Goal: Information Seeking & Learning: Check status

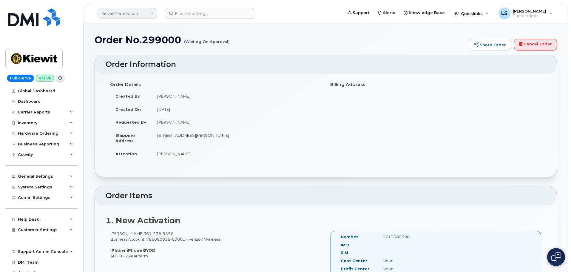
click at [127, 17] on link "Kiewit Corporation" at bounding box center [128, 13] width 60 height 11
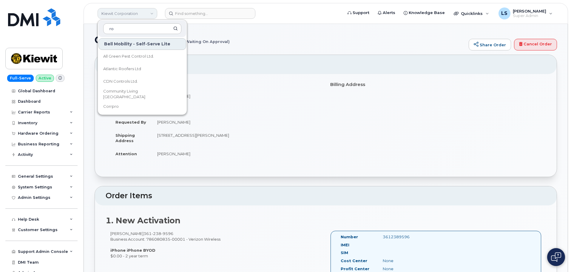
type input "r"
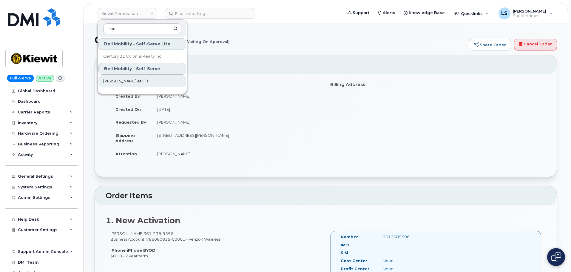
type input "lon"
drag, startPoint x: 117, startPoint y: 80, endPoint x: 49, endPoint y: 96, distance: 69.8
click at [117, 80] on span "J.Lalonde et Fils" at bounding box center [125, 81] width 45 height 6
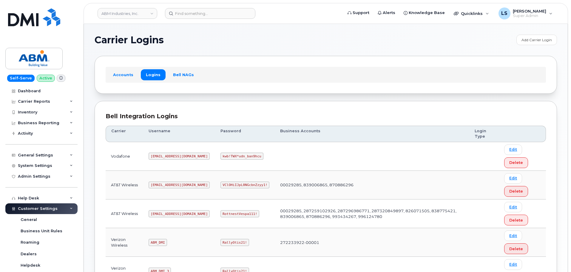
scroll to position [60, 0]
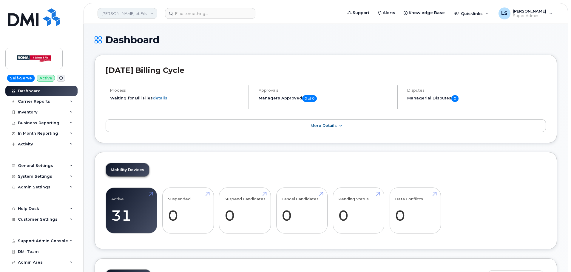
click at [142, 16] on link "J.Lalonde et Fils" at bounding box center [128, 13] width 60 height 11
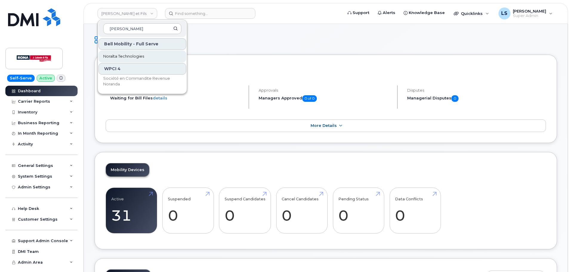
type input "nora"
click at [117, 54] on span "Noralta Technologies" at bounding box center [123, 56] width 41 height 6
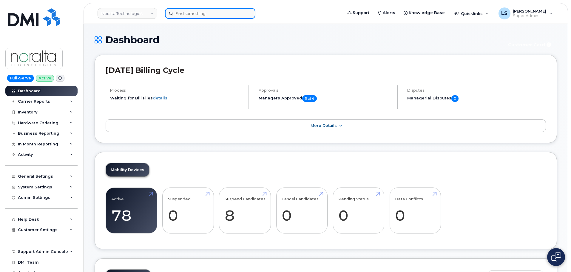
click at [202, 18] on input at bounding box center [210, 13] width 90 height 11
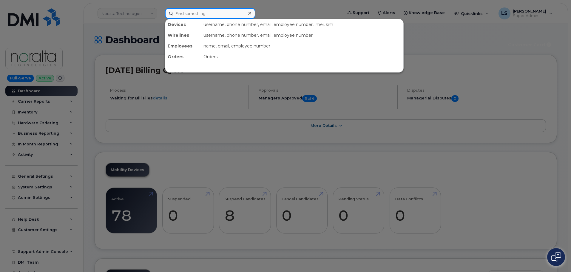
paste input "Kevin Eberhard"
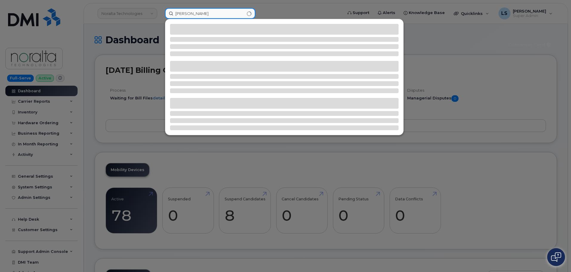
type input "Kevin Eberhard"
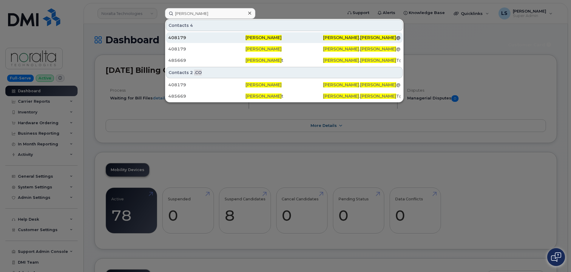
click at [323, 34] on div "Kevin Eberhard" at bounding box center [361, 37] width 77 height 11
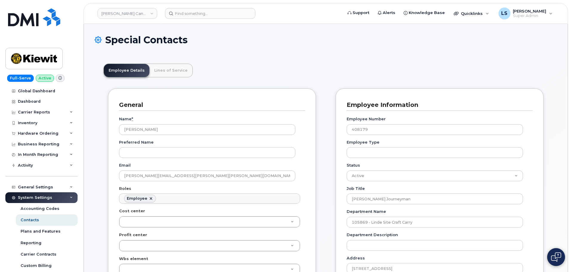
scroll to position [18, 0]
click at [184, 74] on link "Lines of Service" at bounding box center [171, 70] width 43 height 13
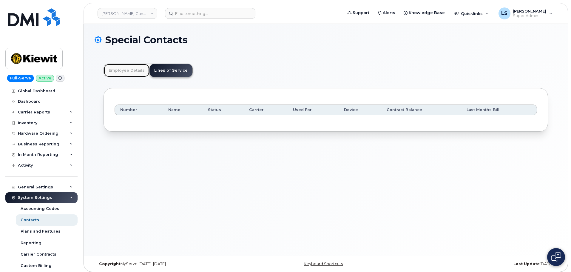
click at [133, 72] on link "Employee Details" at bounding box center [127, 70] width 46 height 13
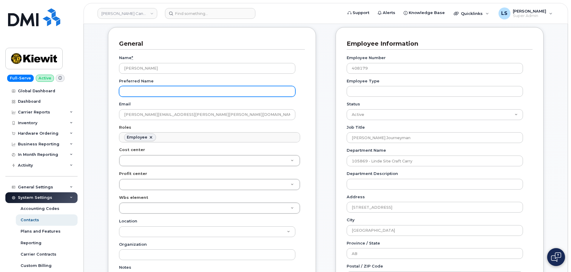
scroll to position [60, 0]
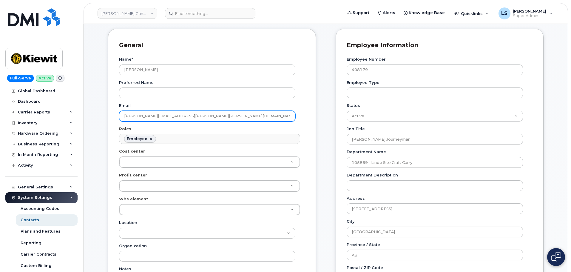
drag, startPoint x: 193, startPoint y: 113, endPoint x: 94, endPoint y: 122, distance: 98.9
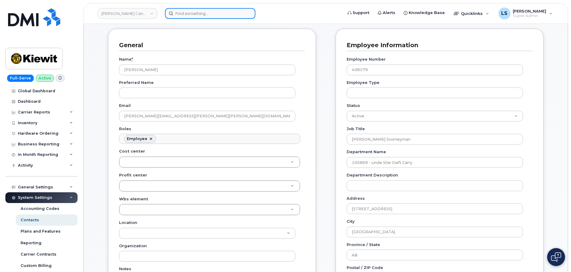
click at [187, 17] on input at bounding box center [210, 13] width 90 height 11
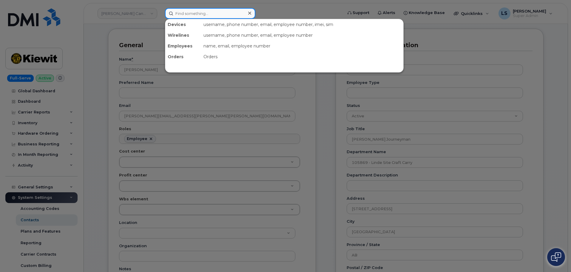
paste input "KEVIN.EBERHARD@KIEWIT.COM"
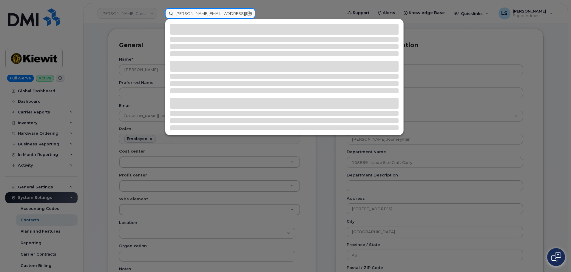
type input "KEVIN.EBERHARD@KIEWIT.COM"
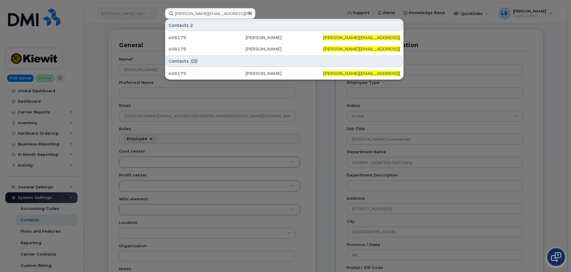
click at [153, 104] on div at bounding box center [285, 136] width 571 height 272
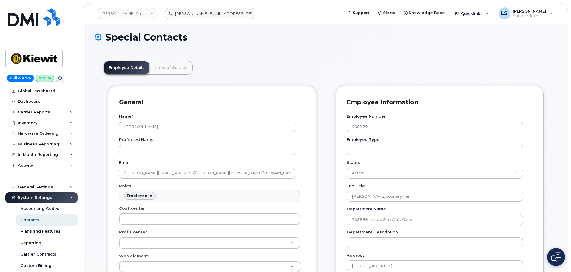
scroll to position [0, 0]
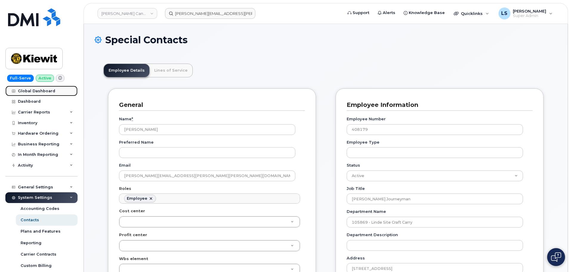
click at [43, 92] on div "Global Dashboard" at bounding box center [36, 91] width 37 height 5
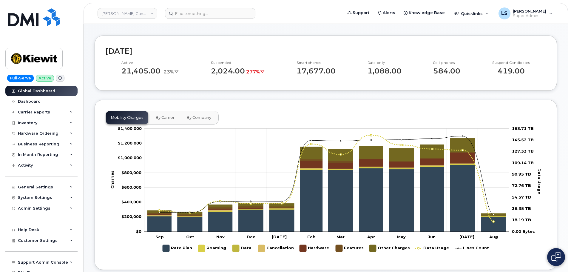
scroll to position [30, 0]
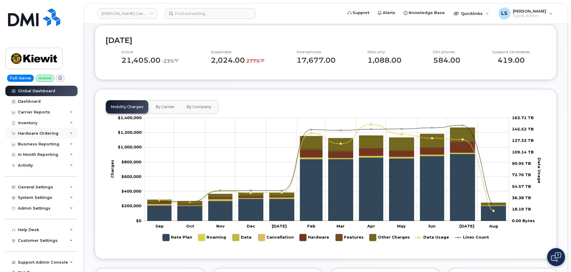
click at [46, 134] on div "Hardware Ordering" at bounding box center [38, 133] width 41 height 5
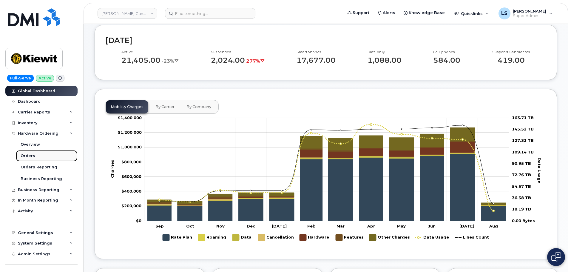
drag, startPoint x: 31, startPoint y: 157, endPoint x: 37, endPoint y: 155, distance: 6.2
click at [31, 157] on div "Orders" at bounding box center [28, 155] width 15 height 5
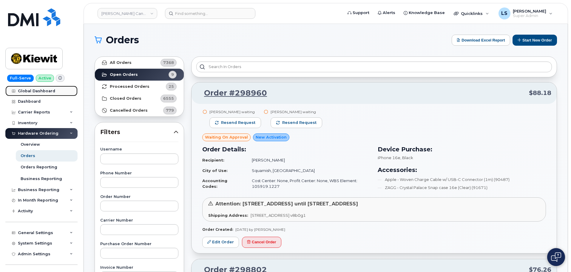
click at [44, 88] on link "Global Dashboard" at bounding box center [41, 91] width 72 height 11
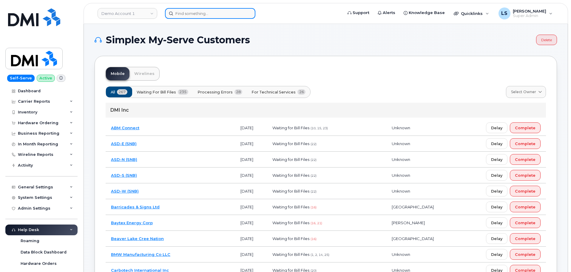
click at [201, 15] on input at bounding box center [210, 13] width 90 height 11
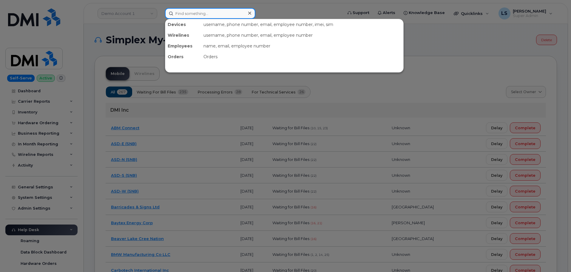
paste input "299024"
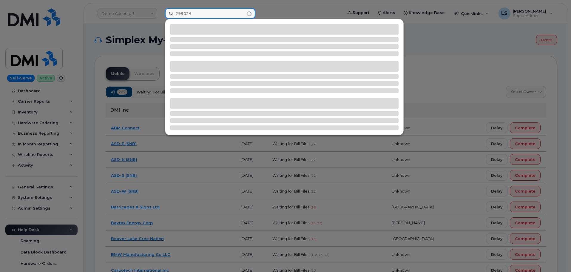
type input "299024"
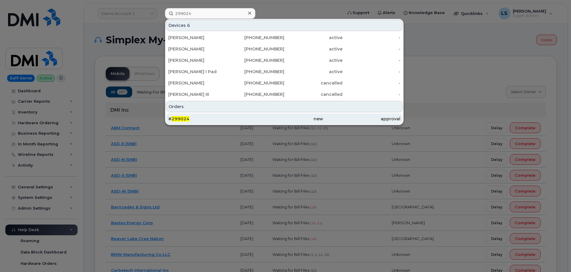
click at [223, 118] on div "# 299024" at bounding box center [206, 119] width 77 height 6
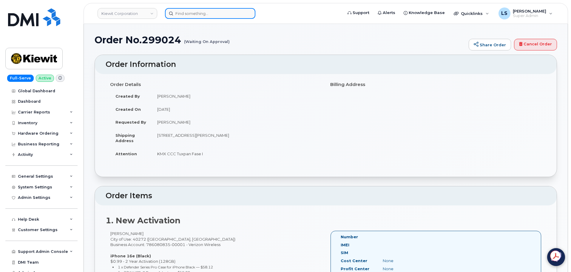
click at [207, 10] on input at bounding box center [210, 13] width 90 height 11
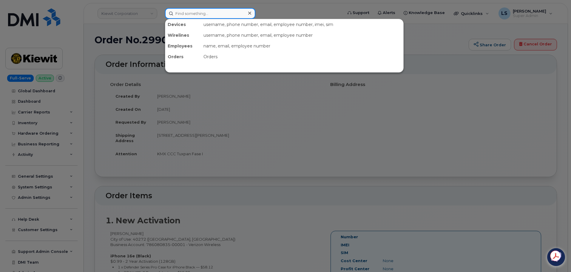
paste input "405-702-8530"
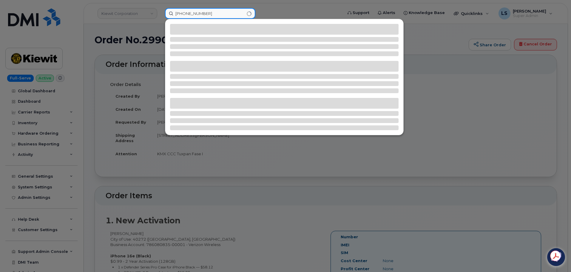
type input "405-702-8530"
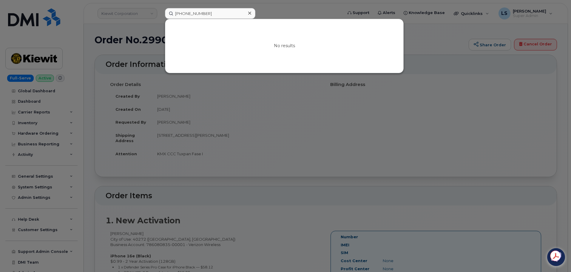
click at [247, 11] on div at bounding box center [249, 13] width 9 height 9
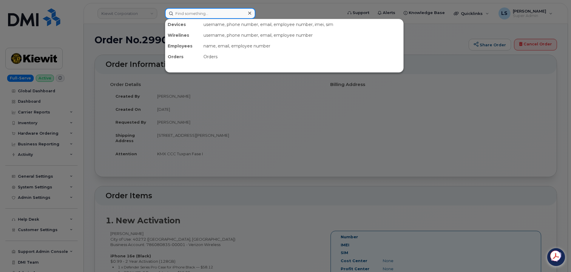
click at [205, 13] on input at bounding box center [210, 13] width 90 height 11
paste input "7138875626"
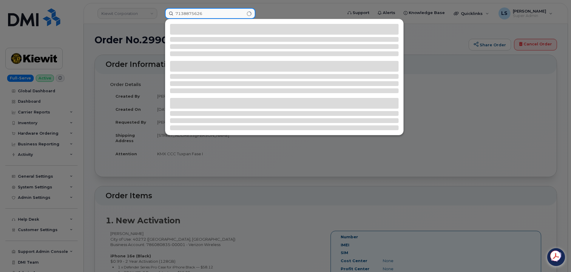
type input "7138875626"
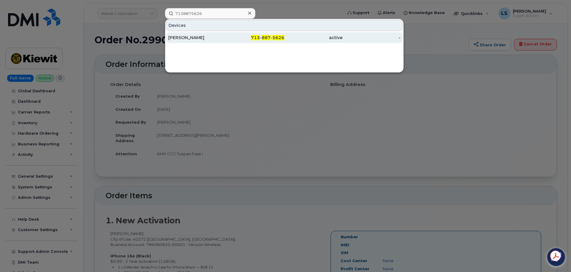
click at [206, 37] on div "SAIDEE PORRAS" at bounding box center [197, 38] width 58 height 6
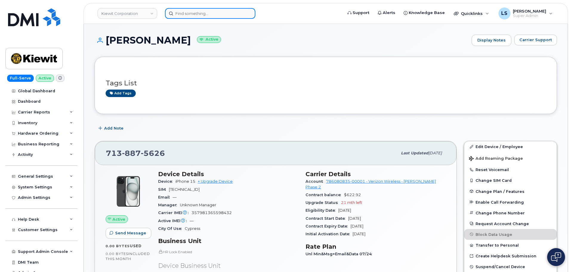
click at [172, 13] on input at bounding box center [210, 13] width 90 height 11
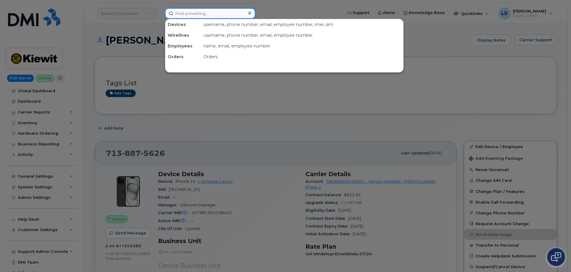
paste input "[PHONE_NUMBER]"
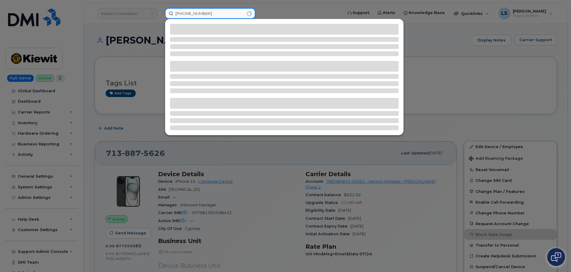
type input "[PHONE_NUMBER]"
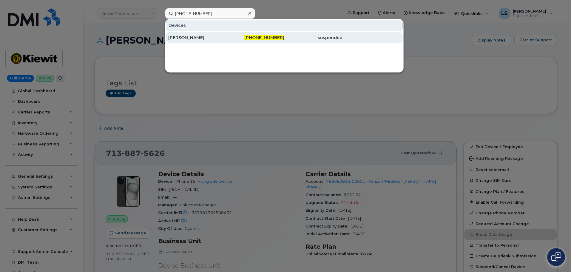
click at [343, 41] on div "suspended" at bounding box center [372, 37] width 58 height 11
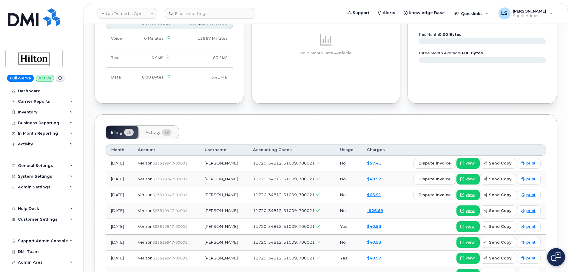
scroll to position [478, 0]
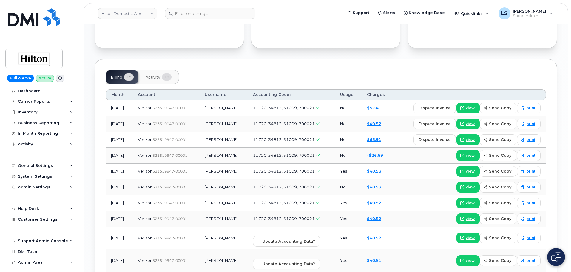
click at [159, 70] on button "Activity 19" at bounding box center [159, 76] width 36 height 13
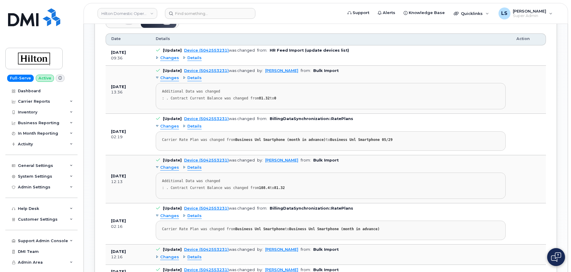
scroll to position [448, 0]
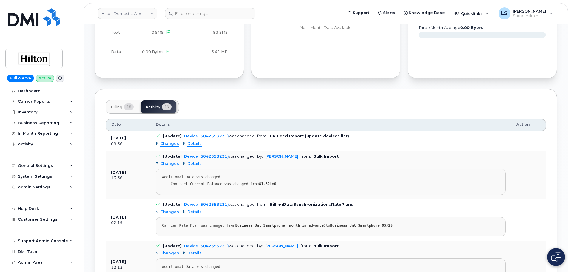
click at [194, 141] on span "Details" at bounding box center [194, 144] width 14 height 6
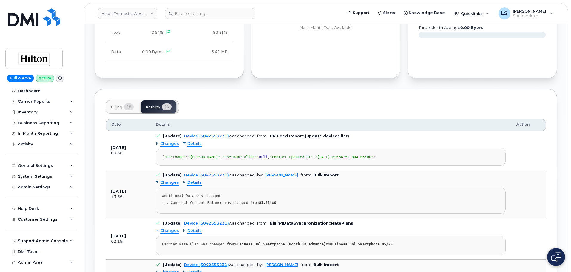
click at [195, 141] on span "Details" at bounding box center [194, 144] width 14 height 6
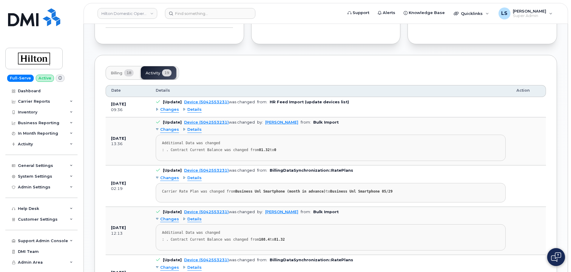
scroll to position [537, 0]
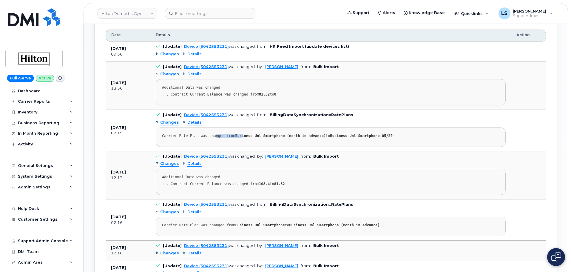
drag, startPoint x: 215, startPoint y: 132, endPoint x: 237, endPoint y: 129, distance: 22.9
click at [237, 134] on div "Carrier Rate Plan was changed from Business Unl Smartphone (month in advance) t…" at bounding box center [331, 136] width 338 height 4
drag, startPoint x: 238, startPoint y: 129, endPoint x: 241, endPoint y: 127, distance: 3.7
click at [238, 134] on strong "Business Unl Smartphone (month in advance)" at bounding box center [281, 136] width 90 height 4
click at [253, 134] on strong "Business Unl Smartphone (month in advance)" at bounding box center [281, 136] width 90 height 4
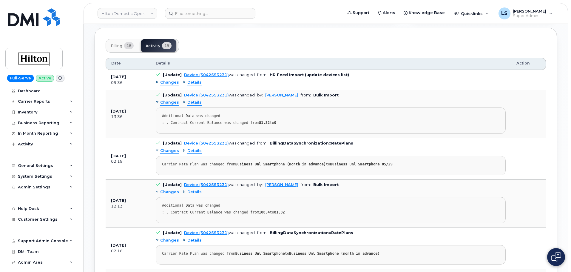
scroll to position [507, 0]
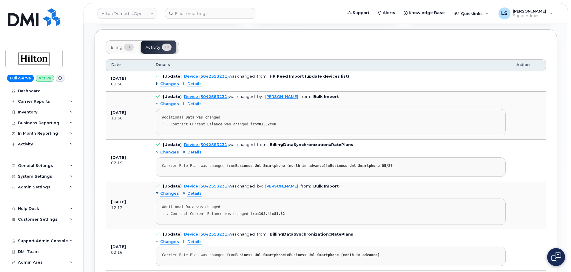
click at [188, 121] on pre "Additional Data was changed : . Contract Current Balance was changed from 81.32…" at bounding box center [331, 122] width 350 height 26
click at [193, 81] on span "Details" at bounding box center [194, 84] width 14 height 6
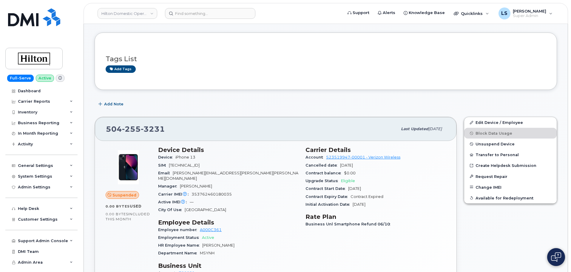
scroll to position [20, 0]
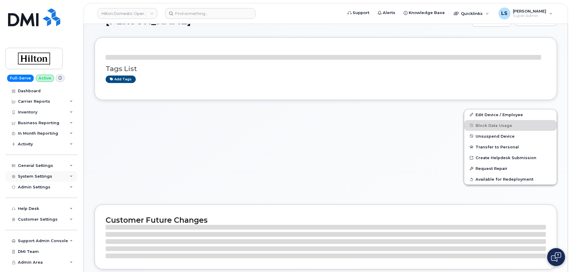
scroll to position [30, 0]
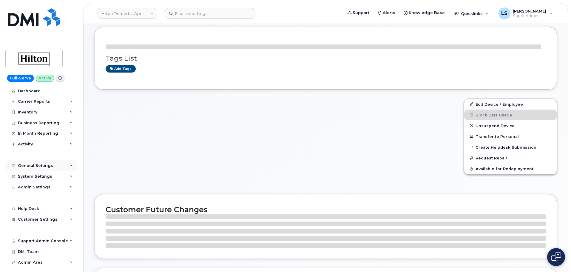
click at [41, 163] on div "General Settings" at bounding box center [35, 165] width 35 height 5
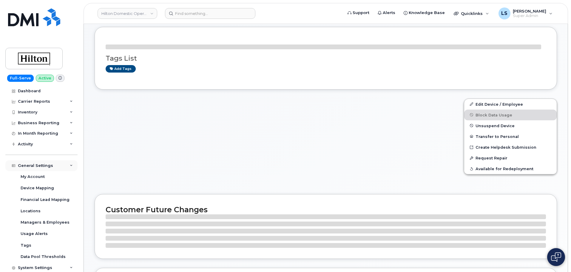
click at [41, 164] on div "General Settings" at bounding box center [35, 165] width 35 height 5
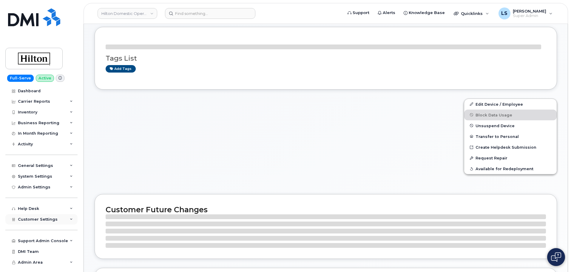
click at [36, 218] on span "Customer Settings" at bounding box center [38, 219] width 40 height 4
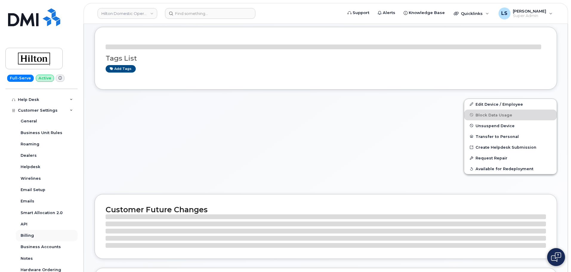
scroll to position [119, 0]
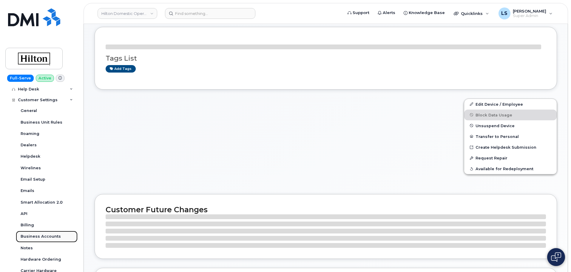
click at [36, 236] on div "Business Accounts" at bounding box center [41, 236] width 40 height 5
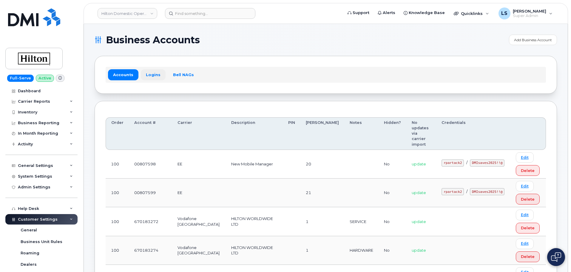
click at [142, 79] on link "Logins" at bounding box center [153, 74] width 25 height 11
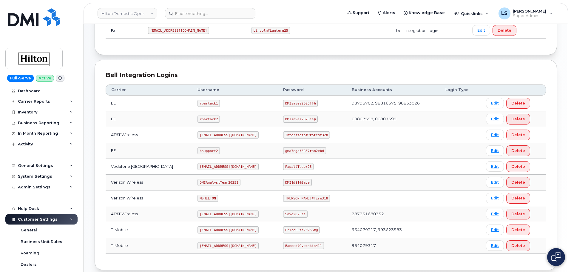
scroll to position [119, 0]
